Goal: Information Seeking & Learning: Learn about a topic

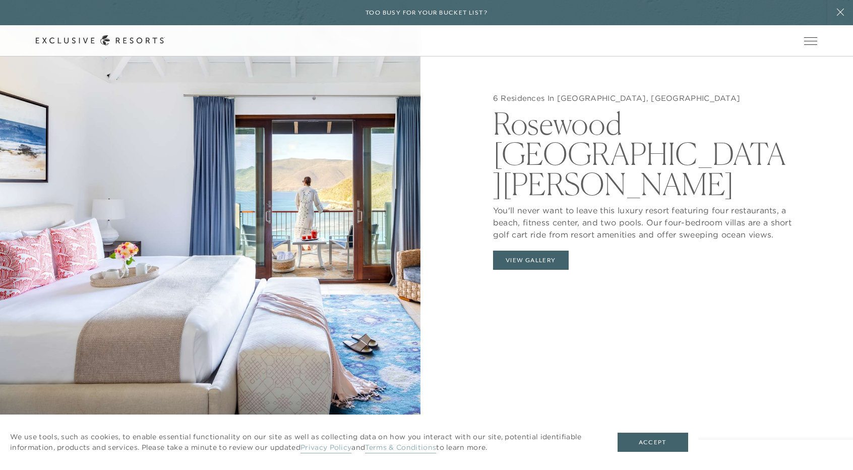
scroll to position [1130, 0]
click at [532, 250] on button "View Gallery" at bounding box center [531, 259] width 76 height 19
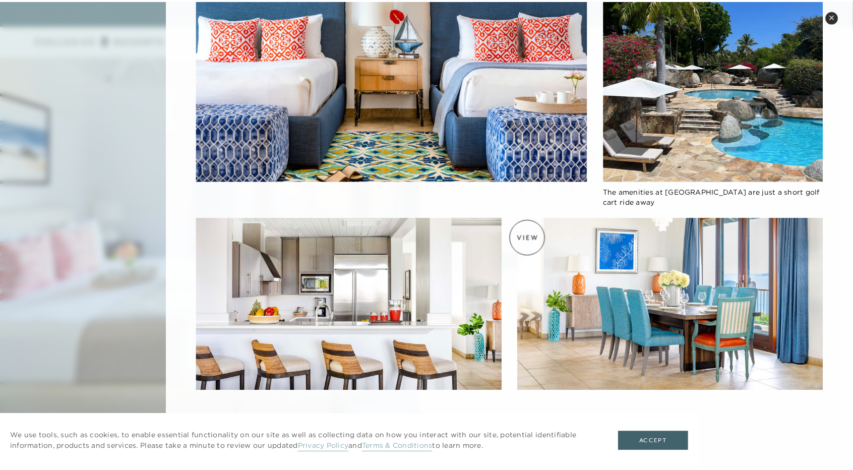
scroll to position [960, 0]
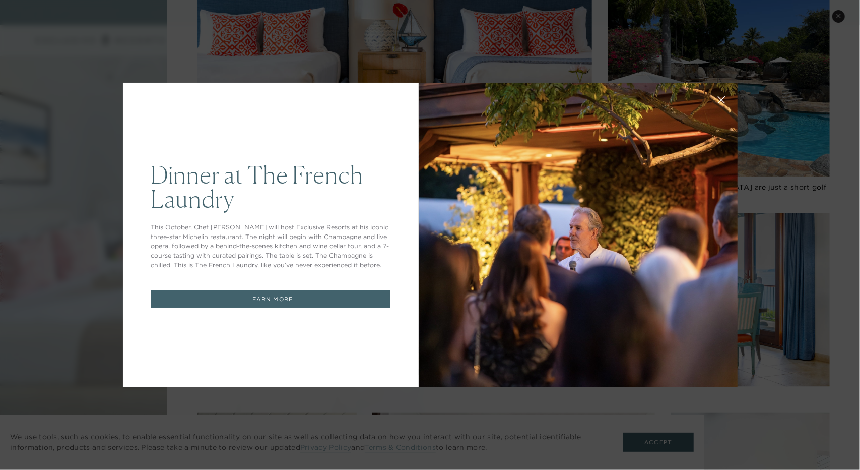
click at [719, 97] on icon at bounding box center [722, 100] width 8 height 8
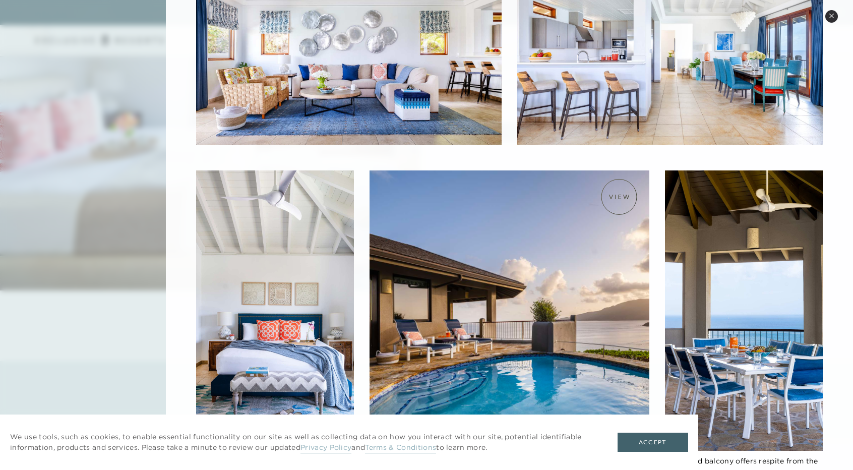
scroll to position [295, 0]
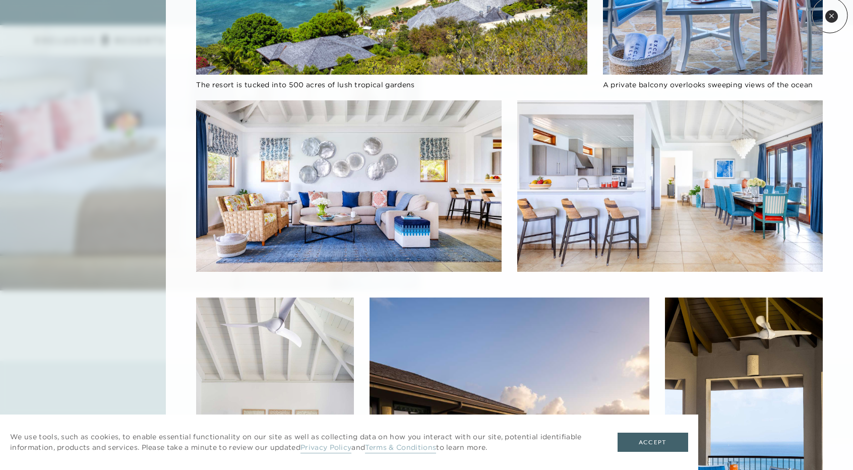
click at [829, 15] on icon at bounding box center [831, 16] width 6 height 6
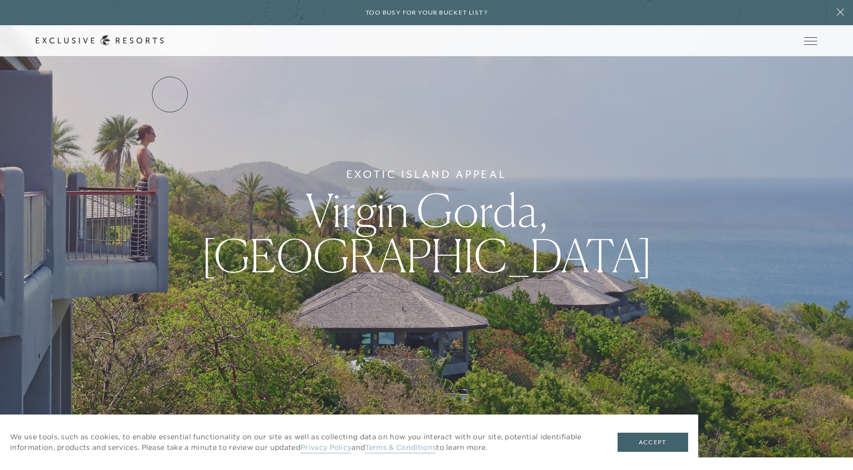
scroll to position [0, 0]
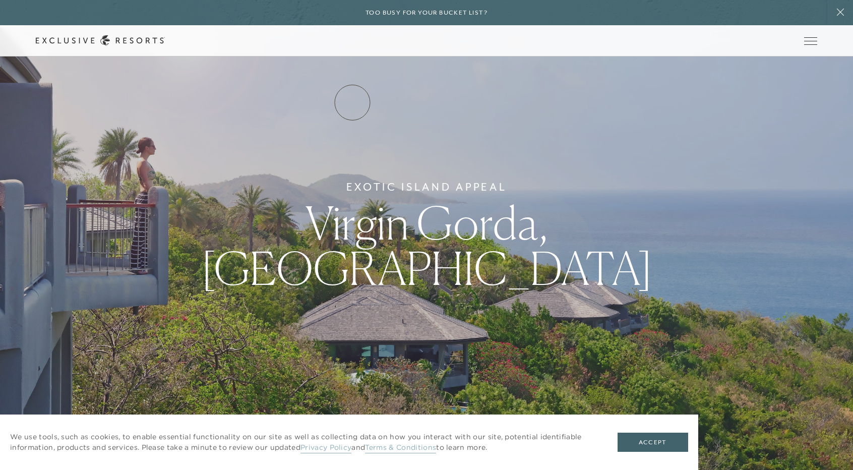
click at [0, 0] on link "Residence Collection" at bounding box center [0, 0] width 0 height 0
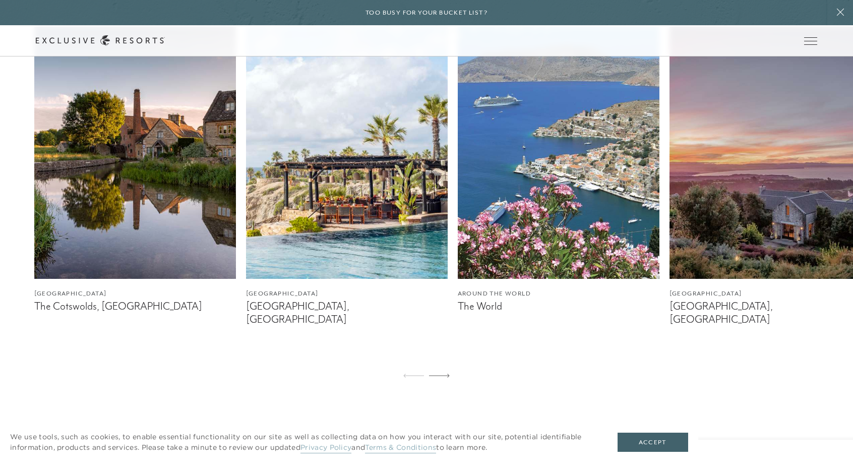
scroll to position [666, 0]
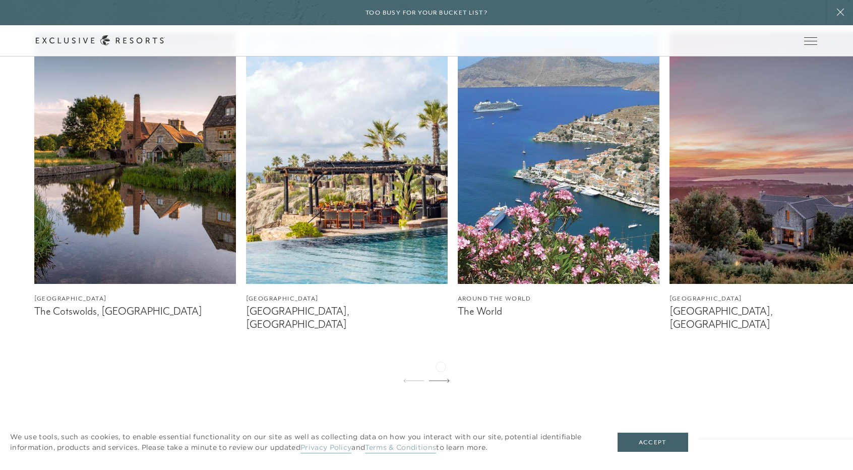
click at [440, 369] on div at bounding box center [439, 381] width 21 height 24
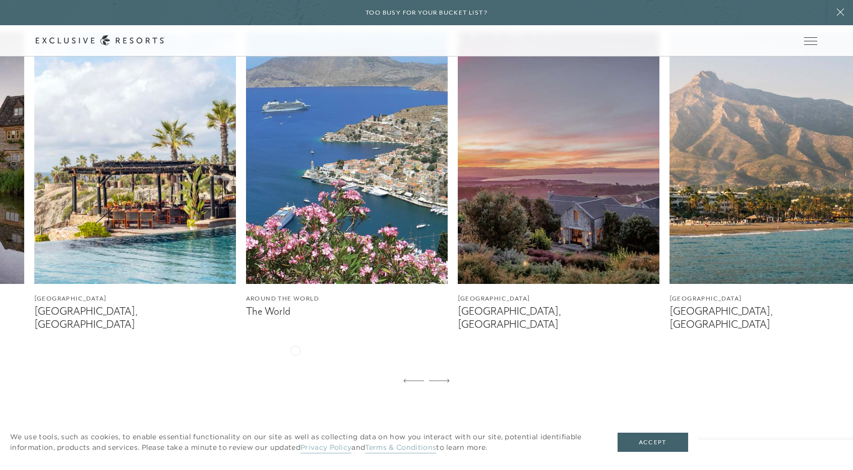
drag, startPoint x: 440, startPoint y: 365, endPoint x: 295, endPoint y: 349, distance: 146.0
click at [295, 349] on div "[GEOGRAPHIC_DATA] The Cotswolds, [GEOGRAPHIC_DATA] [GEOGRAPHIC_DATA] [GEOGRAPHI…" at bounding box center [426, 212] width 853 height 361
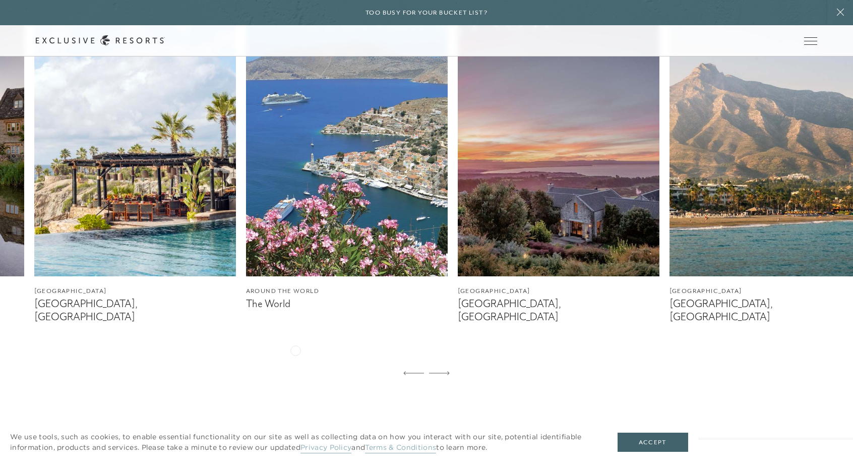
scroll to position [673, 0]
click at [419, 371] on icon at bounding box center [413, 373] width 21 height 4
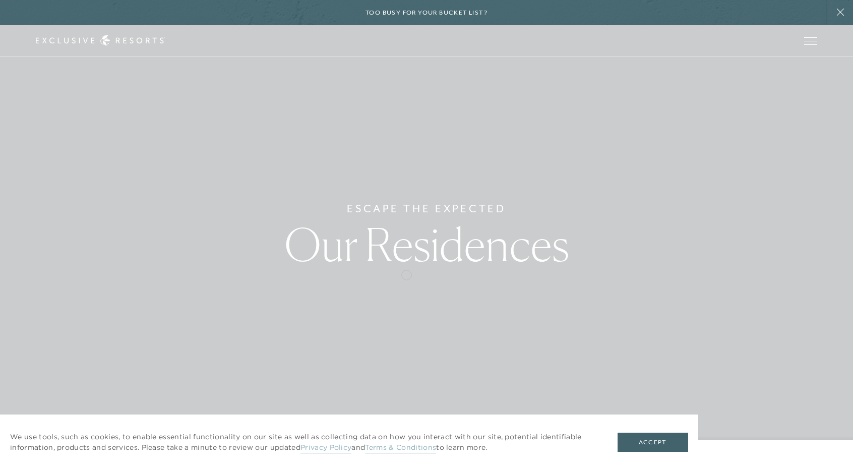
scroll to position [0, 0]
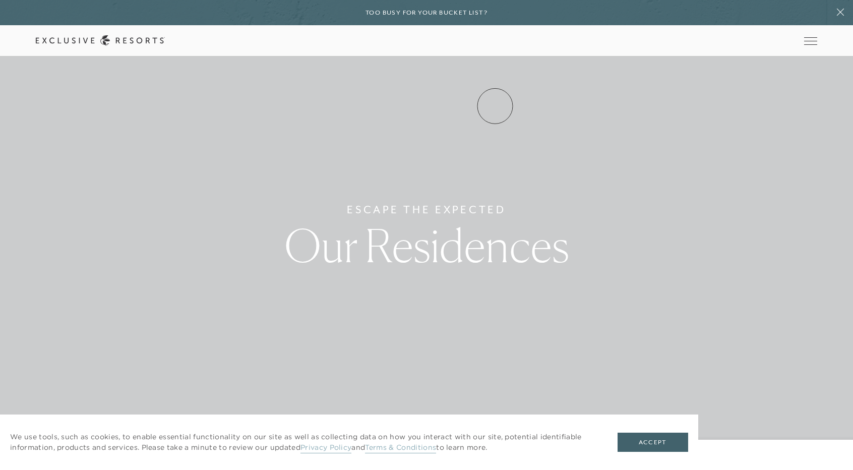
click at [0, 0] on link "Experience Collection" at bounding box center [0, 0] width 0 height 0
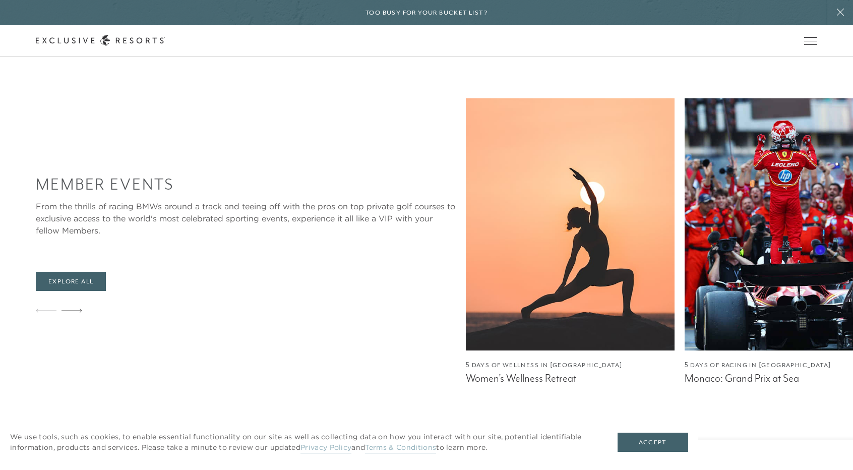
scroll to position [1625, 0]
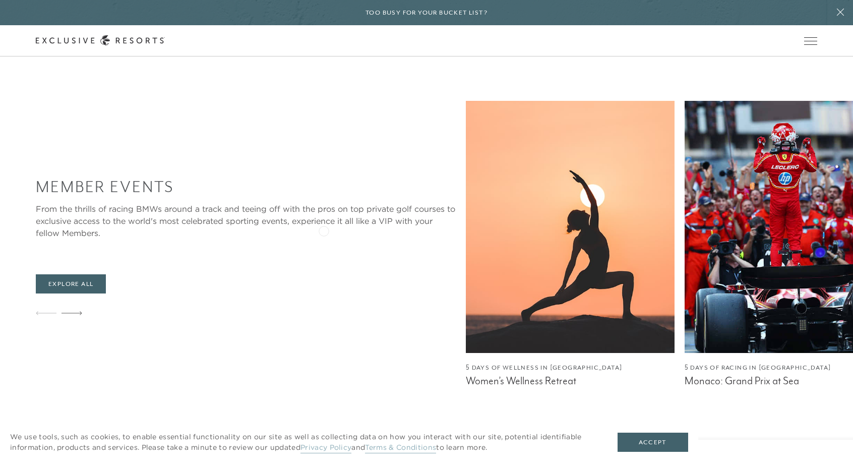
click at [466, 230] on img at bounding box center [570, 227] width 209 height 252
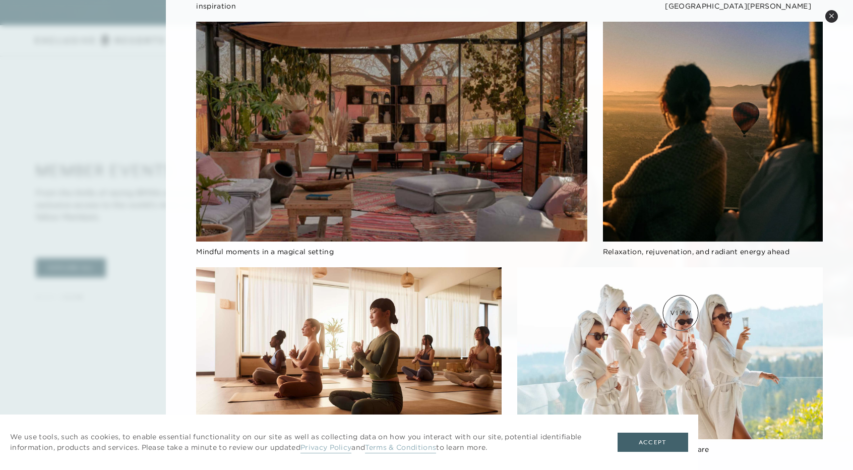
scroll to position [1425, 0]
